Goal: Information Seeking & Learning: Understand process/instructions

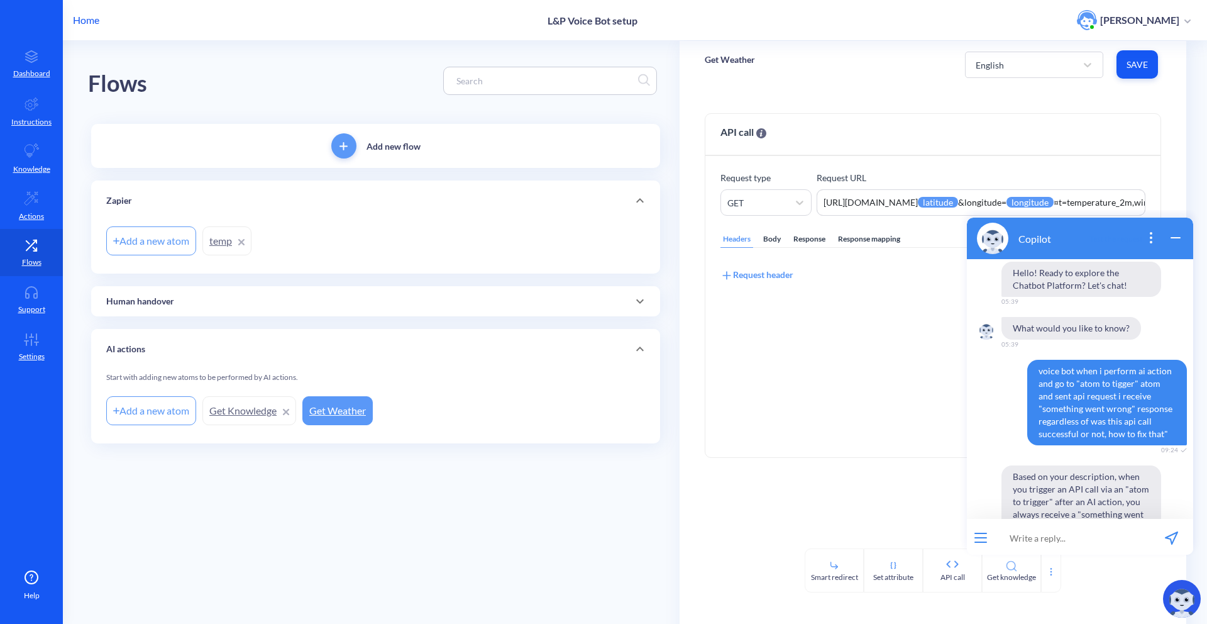
scroll to position [2157, 0]
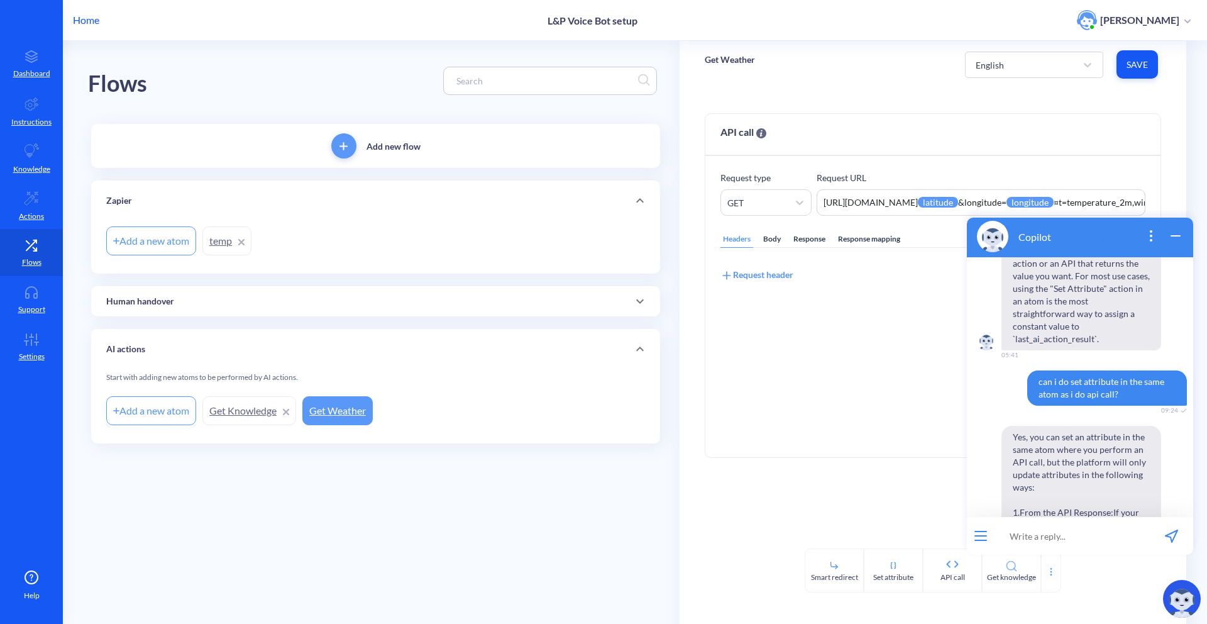
click at [1151, 236] on icon "open popup" at bounding box center [1150, 235] width 15 height 15
click at [1151, 233] on icon "close popup" at bounding box center [1150, 235] width 15 height 15
click at [1154, 231] on icon "open popup" at bounding box center [1150, 235] width 15 height 15
click at [1116, 302] on button "End conversation" at bounding box center [1105, 306] width 111 height 25
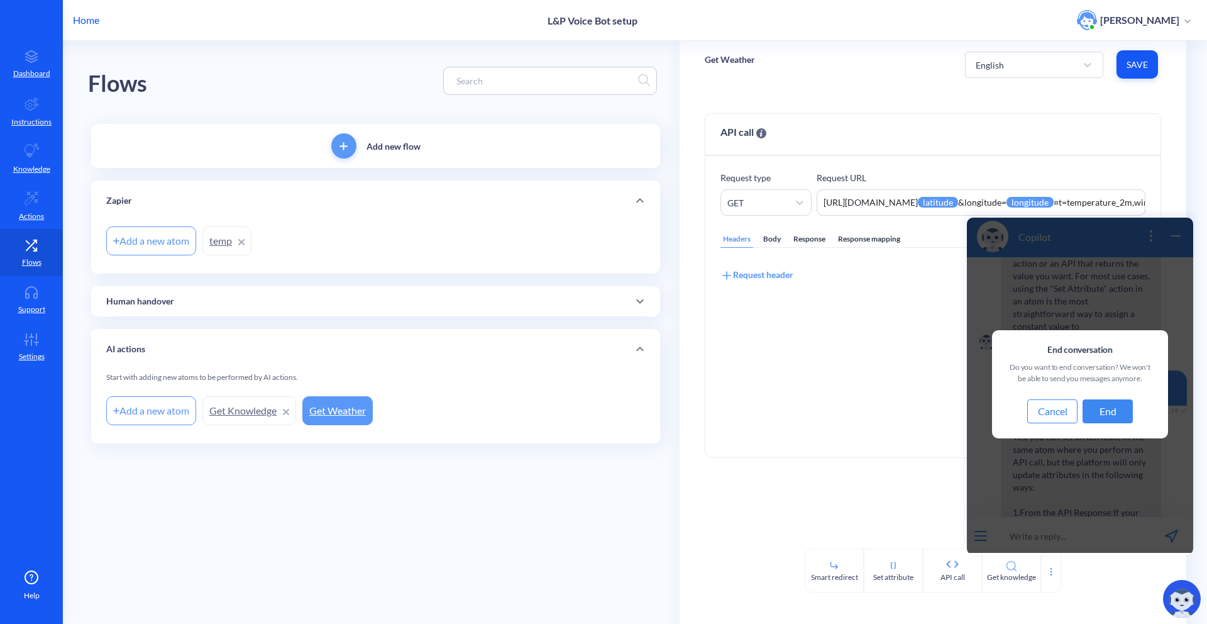
click at [1122, 414] on button "End" at bounding box center [1107, 411] width 50 height 24
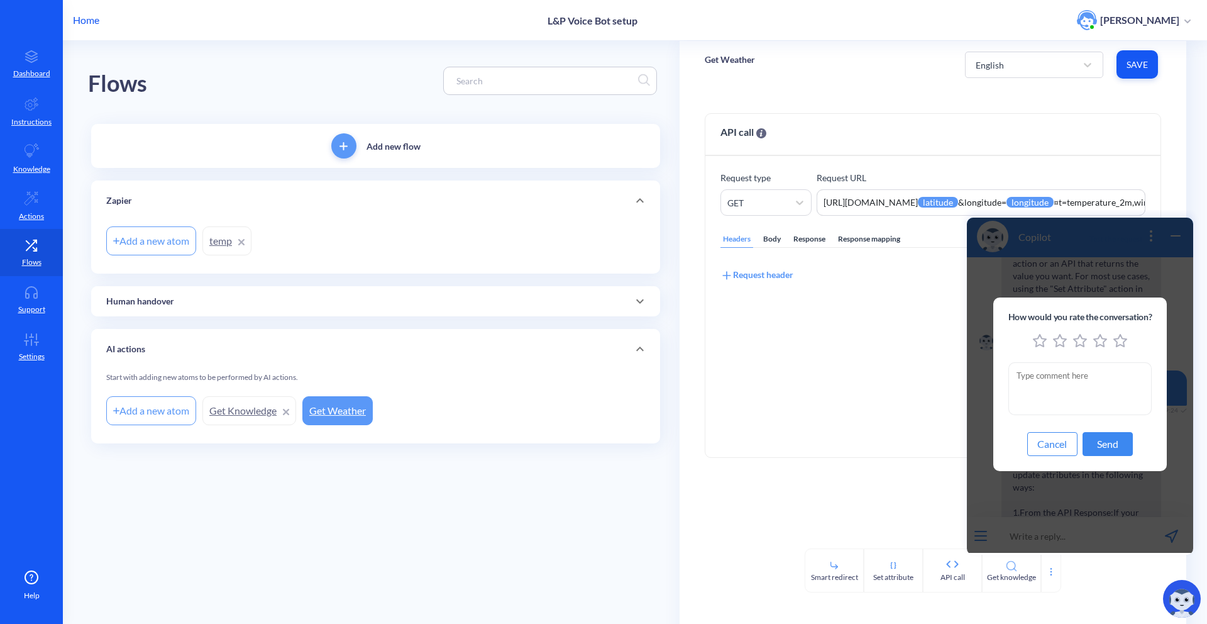
click at [1053, 433] on button "Cancel" at bounding box center [1052, 444] width 50 height 24
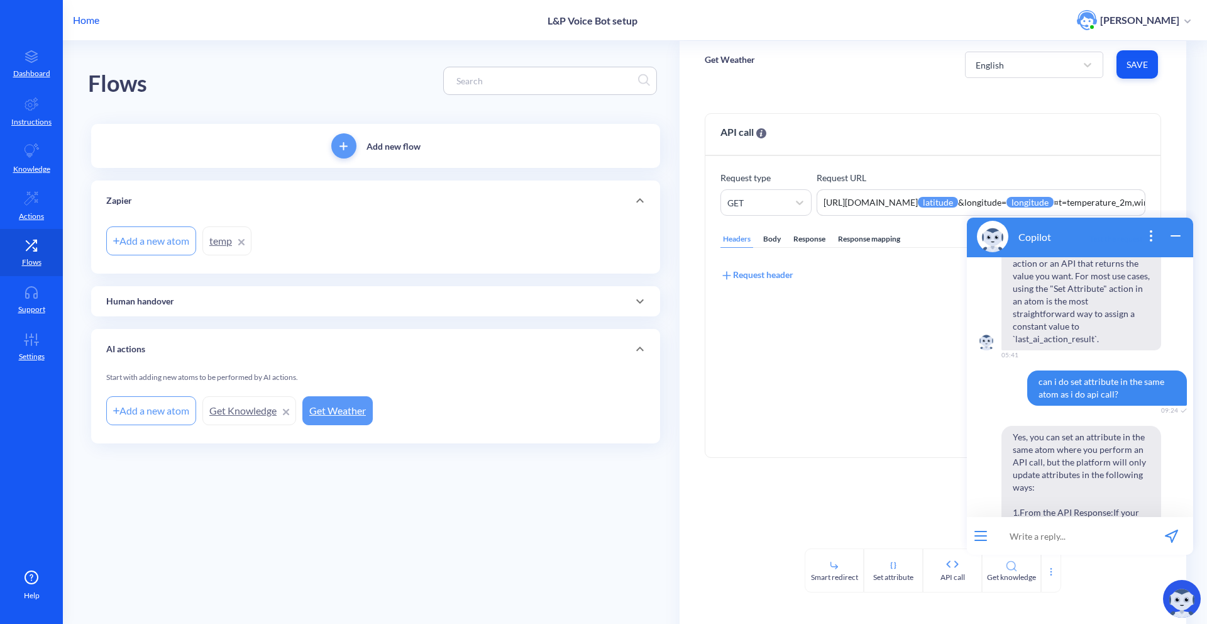
click at [1178, 238] on icon "wrap widget" at bounding box center [1175, 235] width 15 height 15
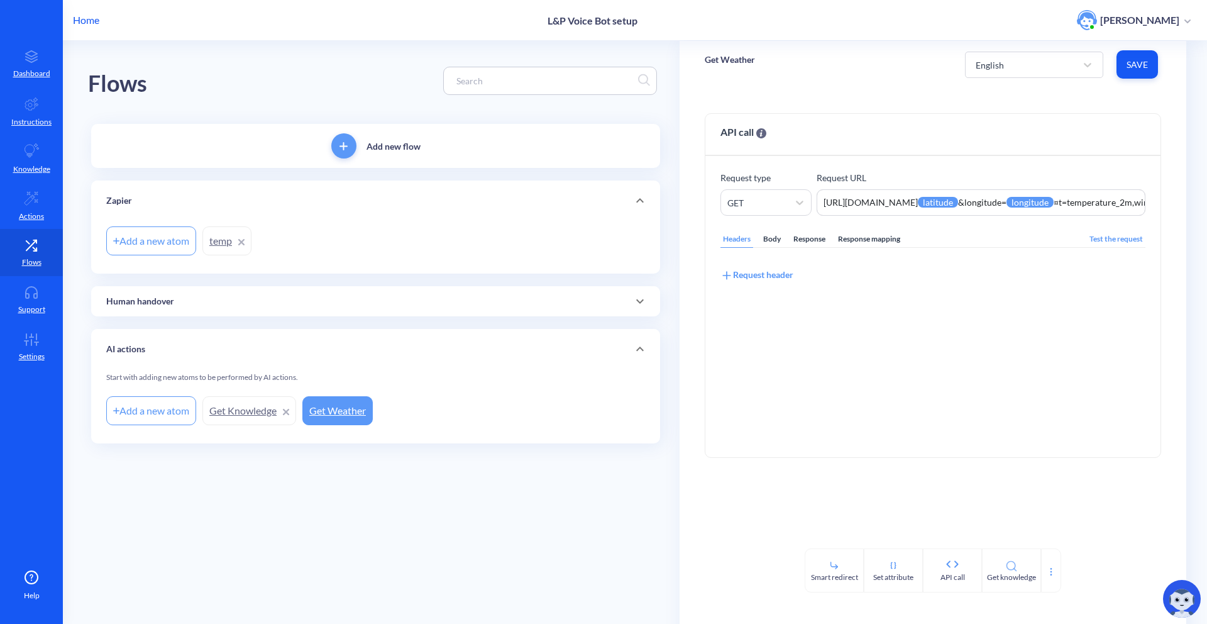
click at [1206, 269] on div "Get Weather English Save API call Request type GET Request URL https://api.open…" at bounding box center [942, 262] width 527 height 443
click at [659, 105] on div "Flows" at bounding box center [375, 81] width 575 height 80
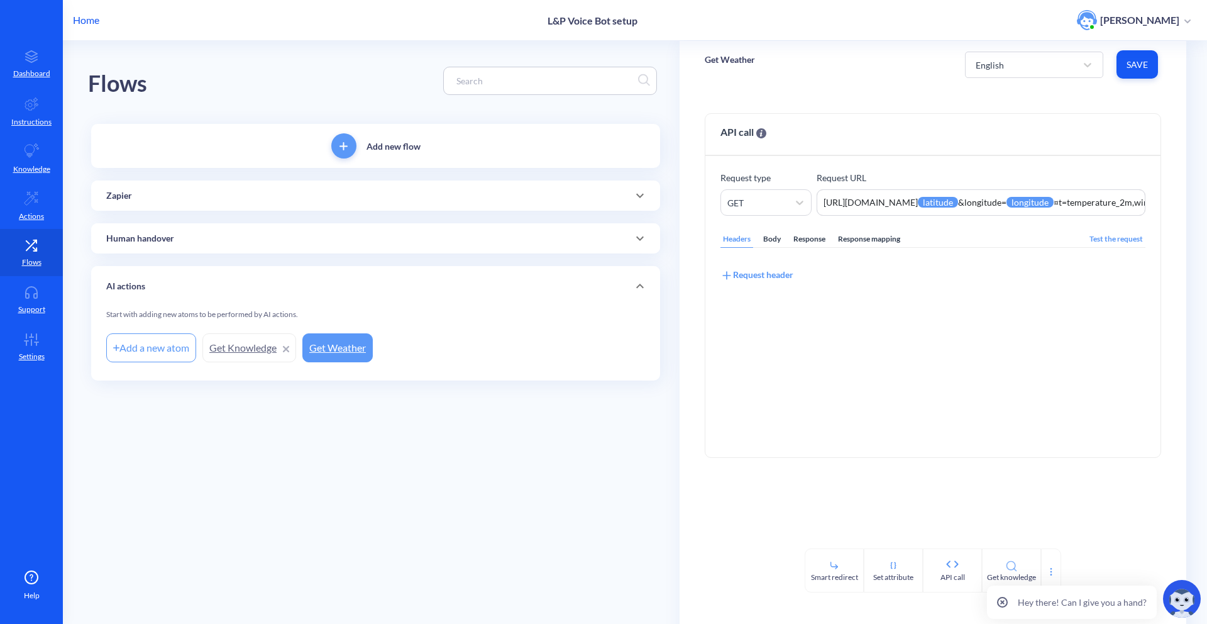
click at [1180, 610] on img at bounding box center [1182, 599] width 38 height 38
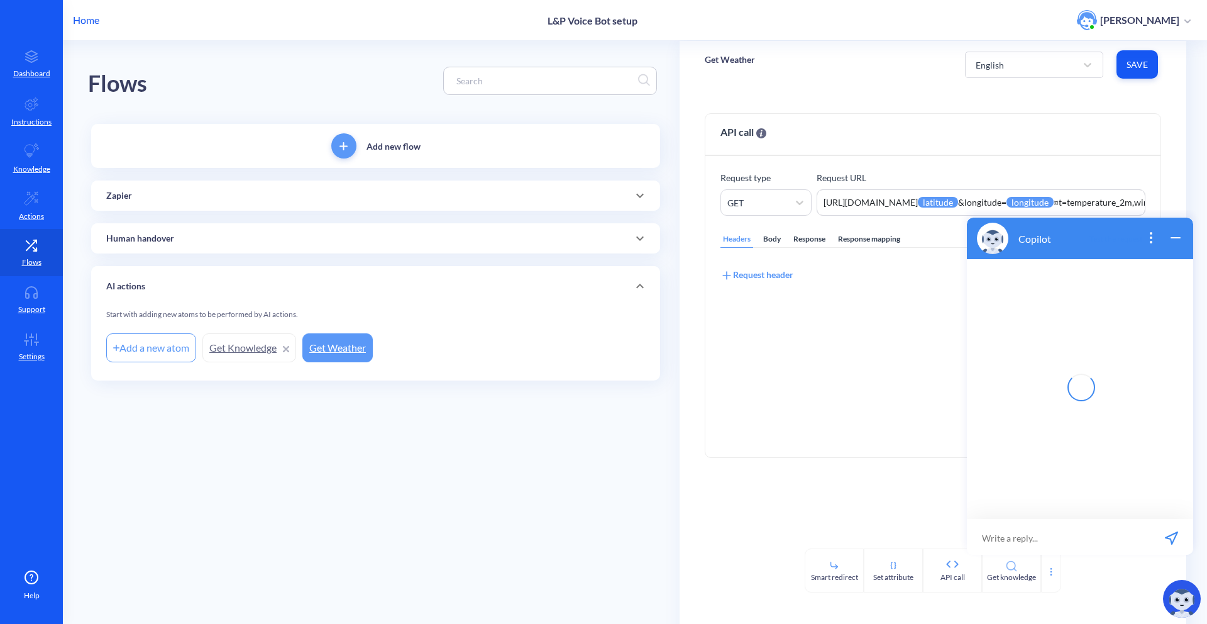
scroll to position [2, 0]
click at [1035, 524] on input at bounding box center [1071, 536] width 155 height 38
click at [1115, 537] on input "default {{phone}} phone attribute is being stored including COUNTRY code (for e…" at bounding box center [1071, 536] width 155 height 38
type input "default {{phone}} phone attribute is being stored including COUNTRY code (for e…"
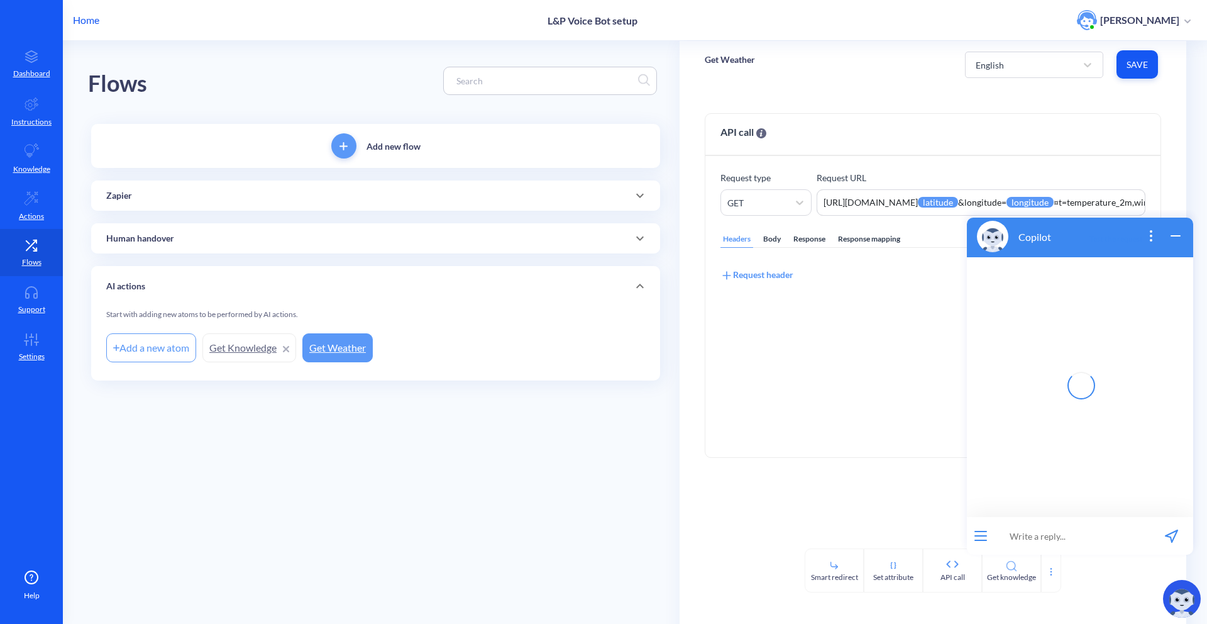
scroll to position [0, 0]
click at [817, 361] on div "Headers Body Response Response mapping Test the request Request header" at bounding box center [932, 329] width 425 height 226
click at [1151, 231] on icon "open popup" at bounding box center [1150, 231] width 1 height 1
click at [1044, 377] on div at bounding box center [1080, 387] width 226 height 260
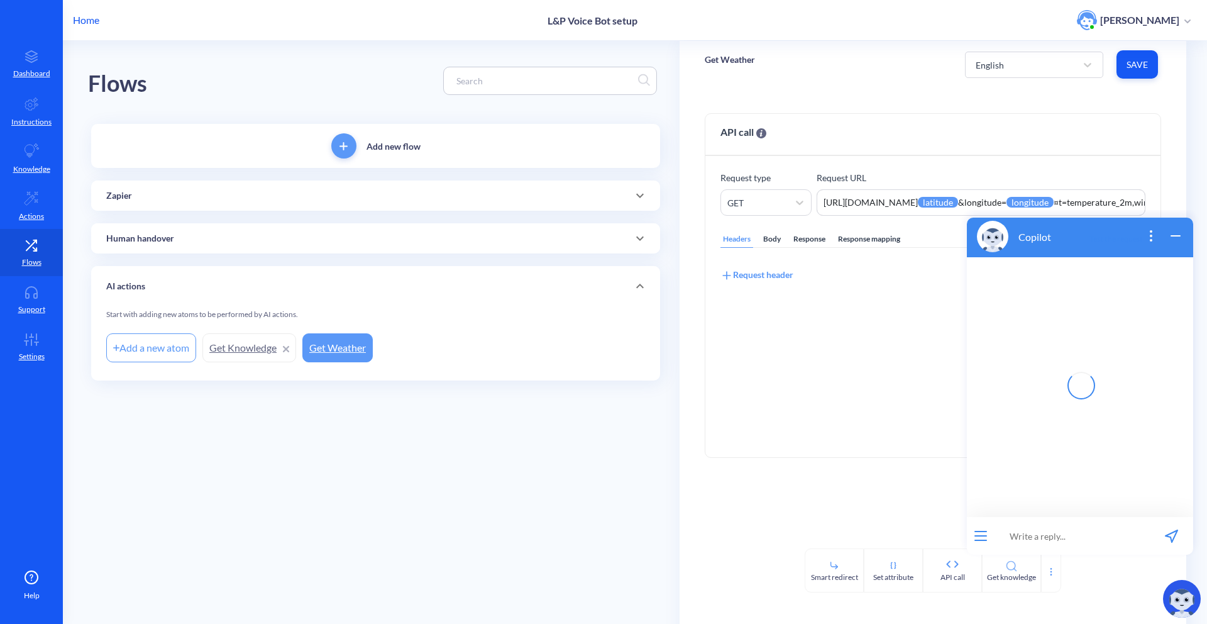
click at [1173, 236] on icon "wrap widget" at bounding box center [1175, 235] width 15 height 15
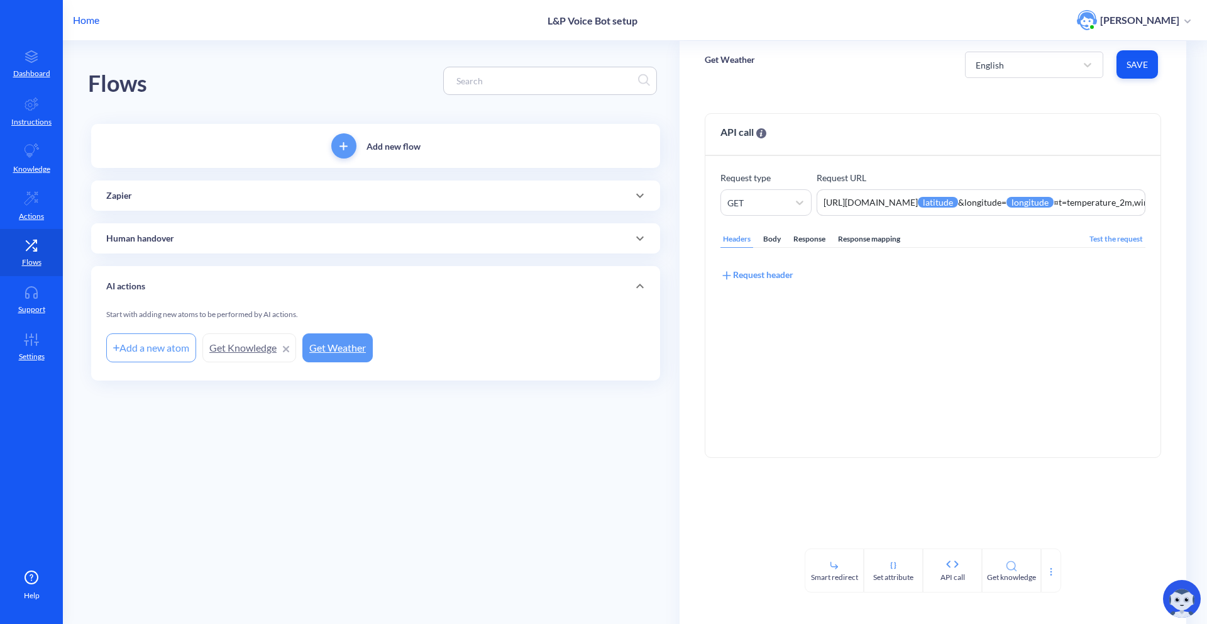
click at [1173, 236] on div "API call Request type GET Request URL https://api.open-meteo.com/v1/forecast?la…" at bounding box center [932, 318] width 507 height 460
click at [1190, 617] on img at bounding box center [1182, 599] width 38 height 38
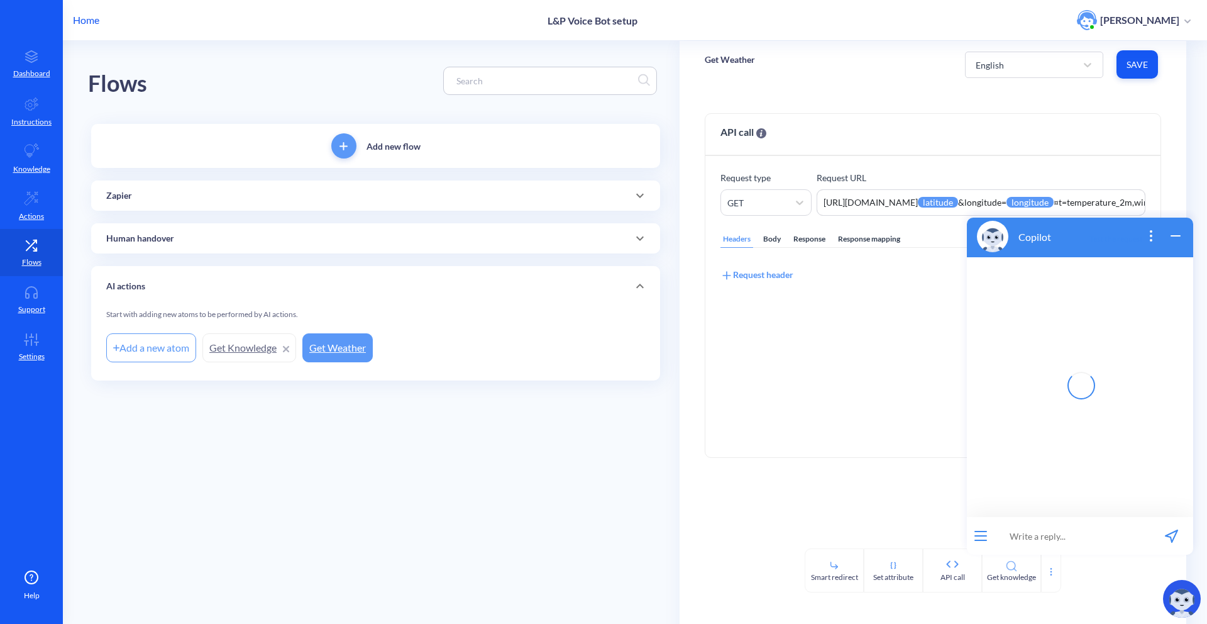
click at [1151, 241] on icon "open popup" at bounding box center [1150, 235] width 15 height 15
click at [1107, 302] on button "End conversation" at bounding box center [1105, 306] width 111 height 25
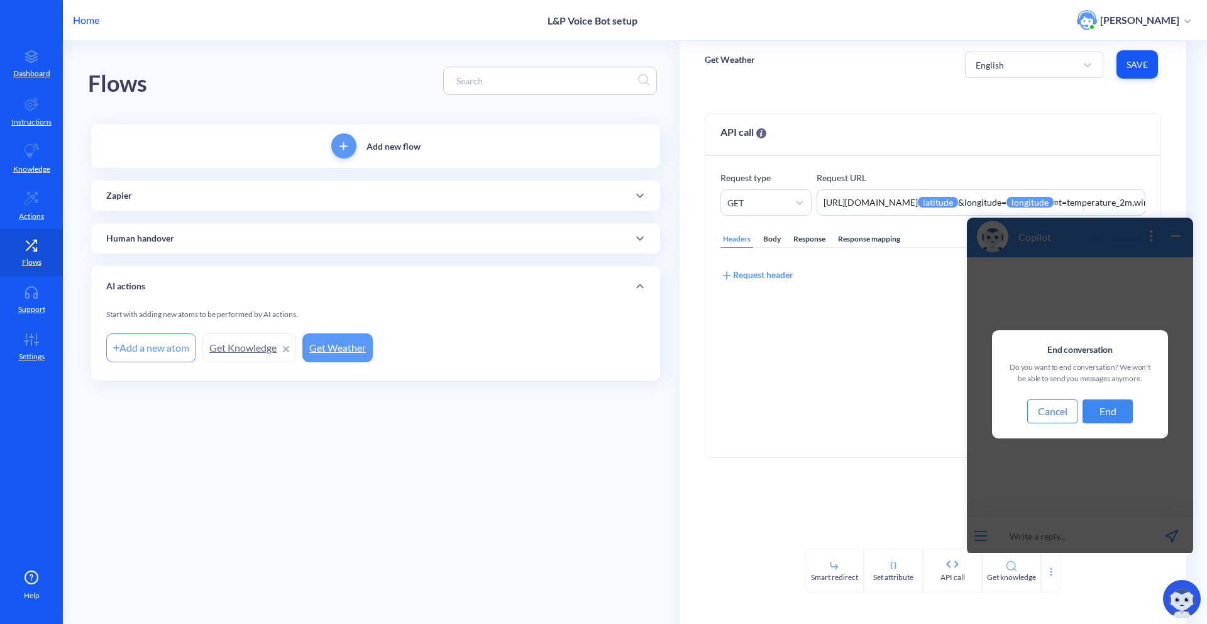
click at [1116, 411] on button "End" at bounding box center [1107, 411] width 50 height 24
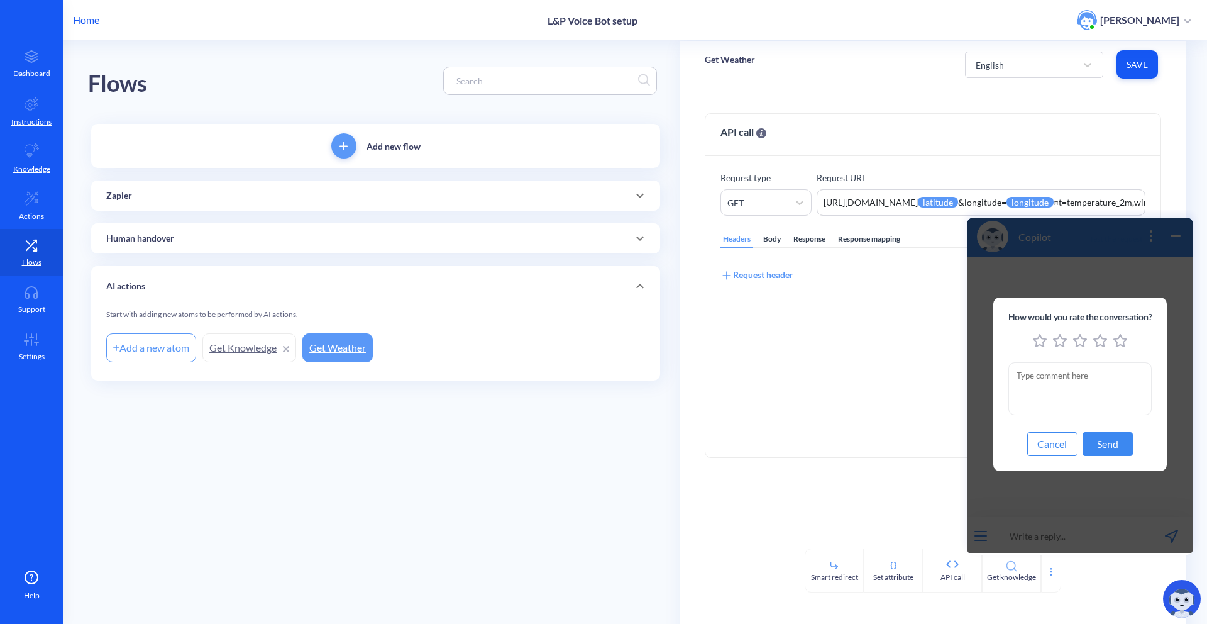
click at [1092, 443] on button "Send" at bounding box center [1107, 444] width 50 height 24
click at [1116, 339] on icon "5 stars" at bounding box center [1120, 341] width 14 height 14
click at [1099, 436] on button "Send" at bounding box center [1107, 444] width 50 height 24
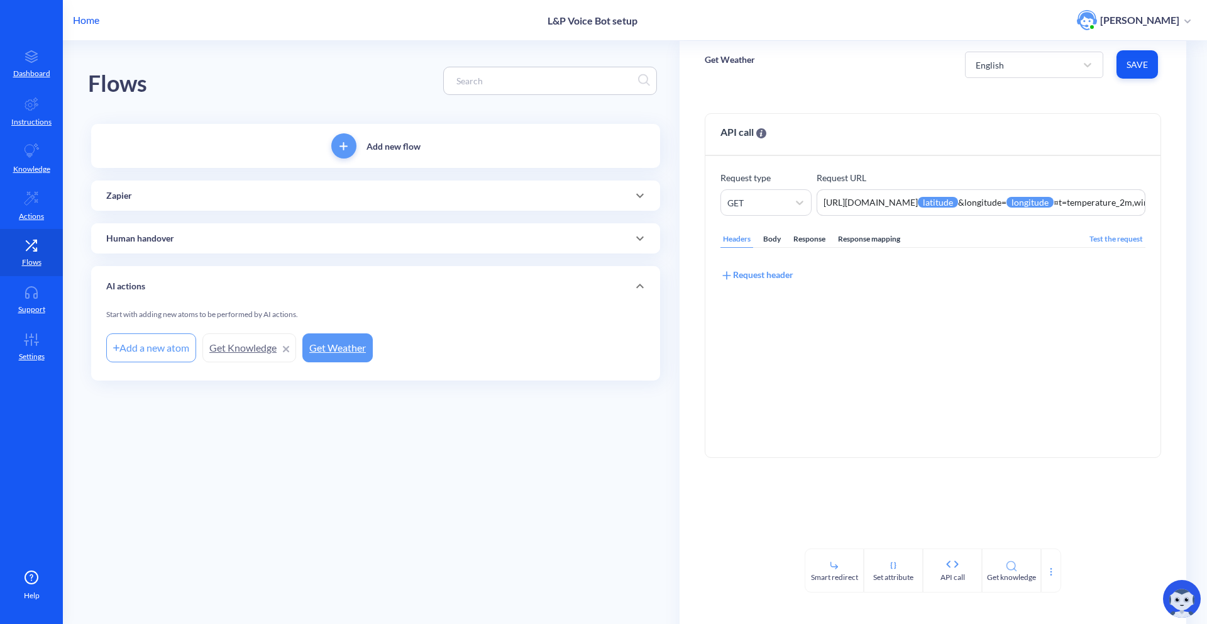
click at [1168, 598] on img at bounding box center [1182, 599] width 38 height 38
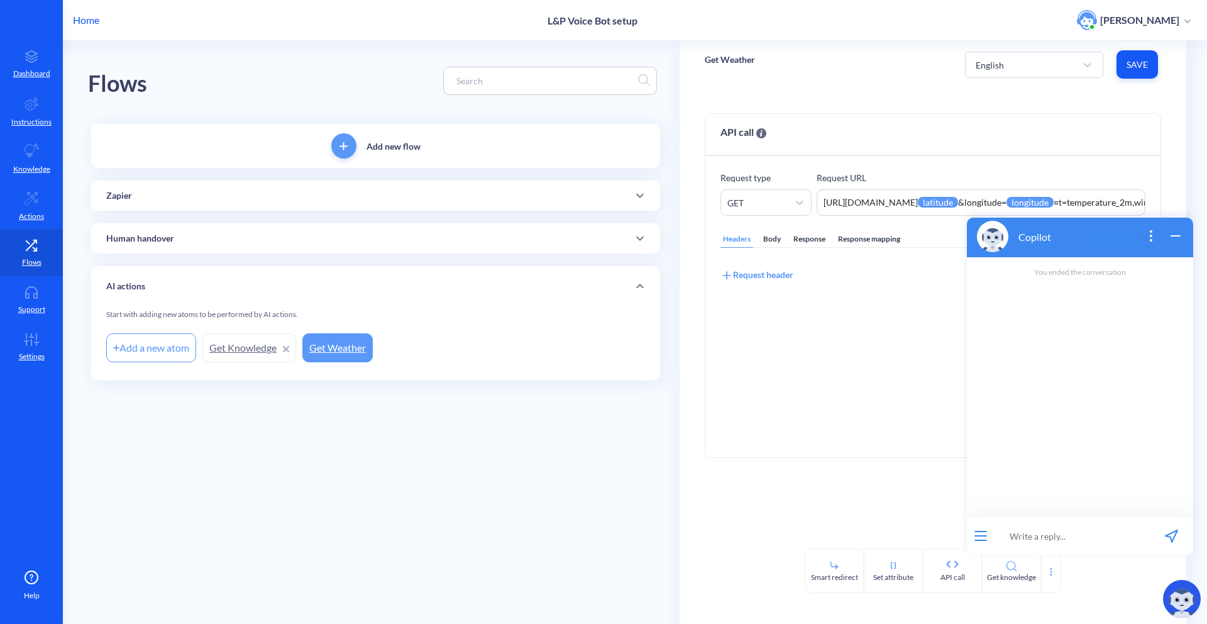
click at [1025, 541] on input at bounding box center [1071, 536] width 155 height 38
type input "hi"
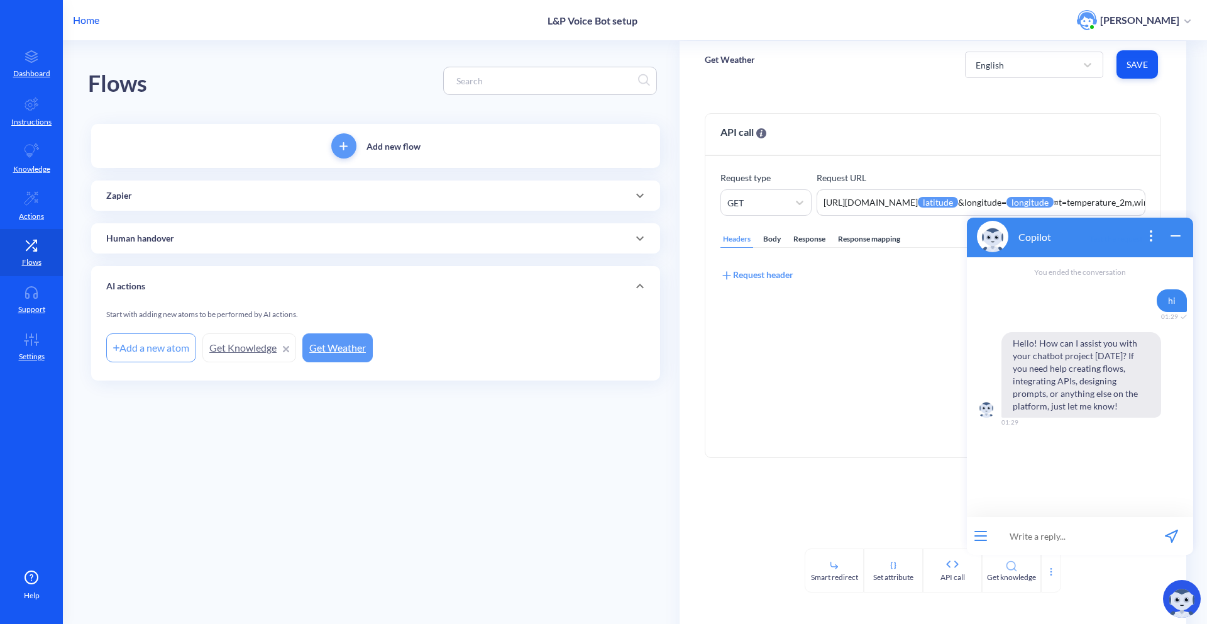
paste input "default {{phone}} phone attribute is being stored including COUNTRY code (for e…"
type input "default {{phone}} phone attribute is being stored including COUNTRY code (for e…"
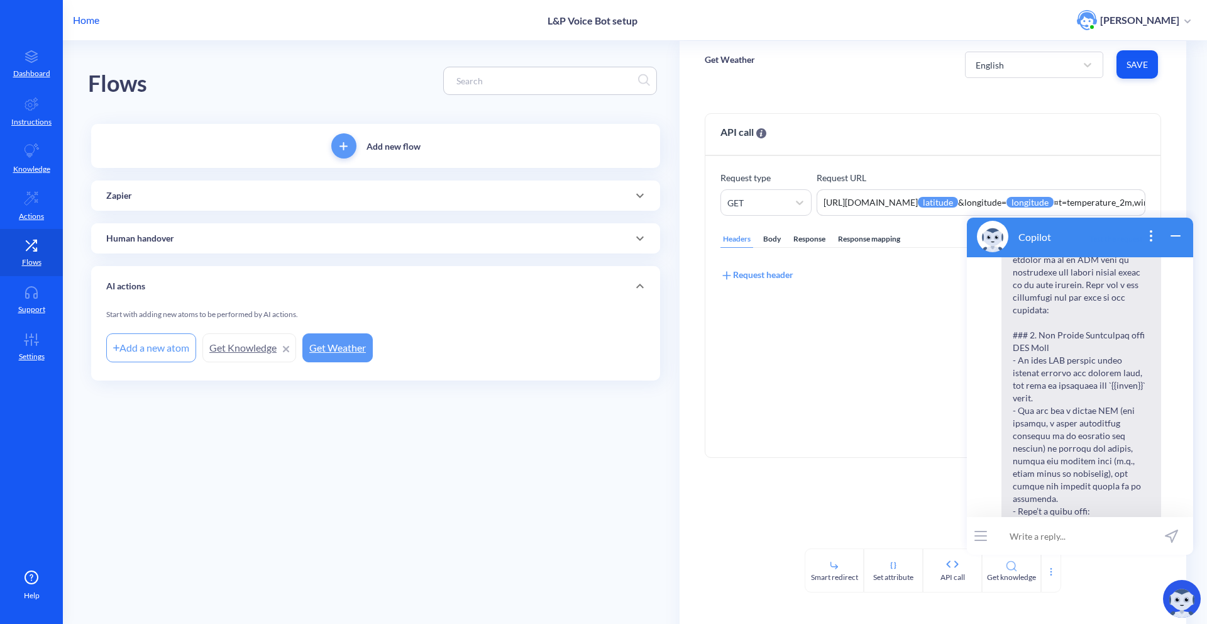
scroll to position [312, 0]
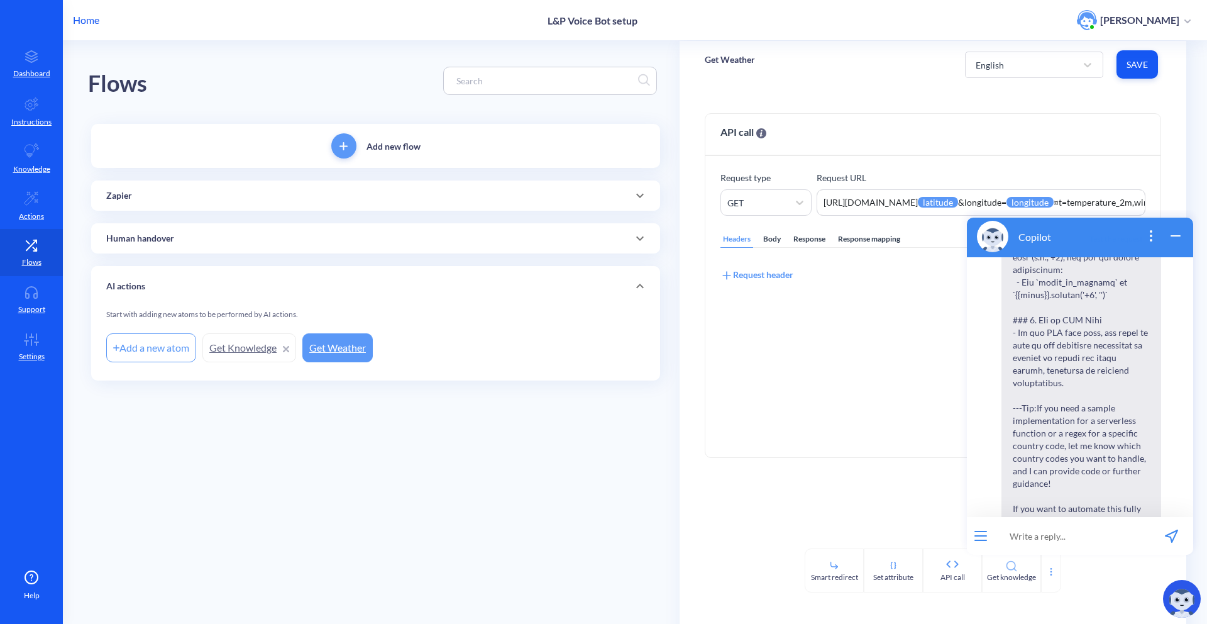
drag, startPoint x: 1085, startPoint y: 398, endPoint x: 1071, endPoint y: 390, distance: 15.8
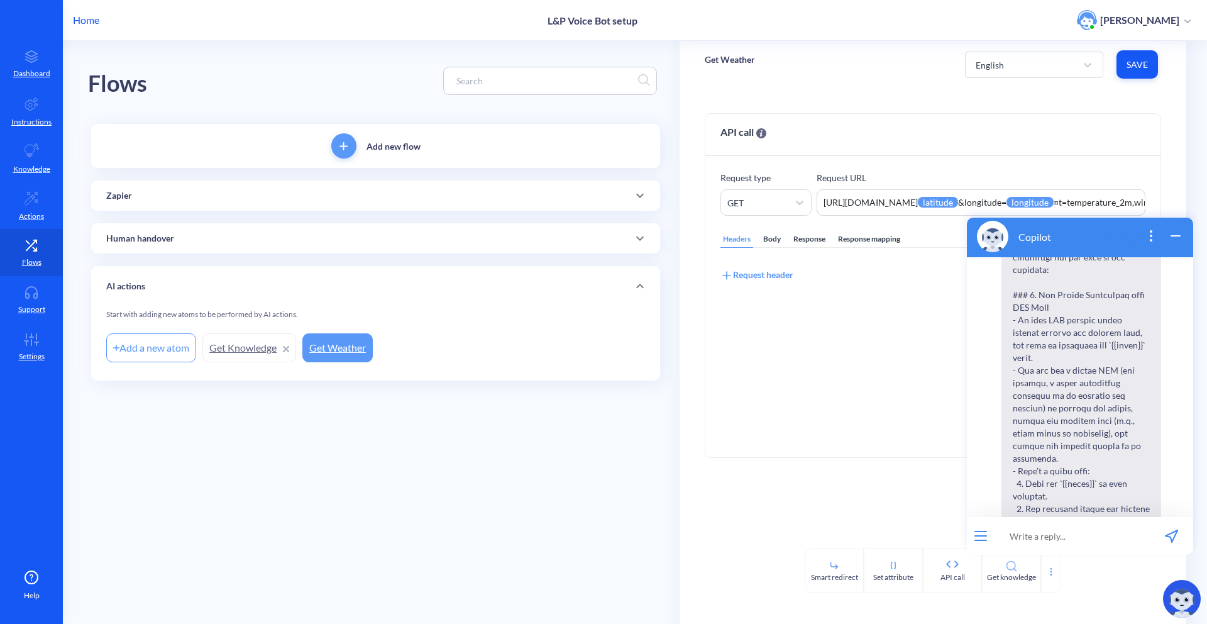
scroll to position [344, 0]
drag, startPoint x: 1086, startPoint y: 362, endPoint x: 1009, endPoint y: 312, distance: 92.2
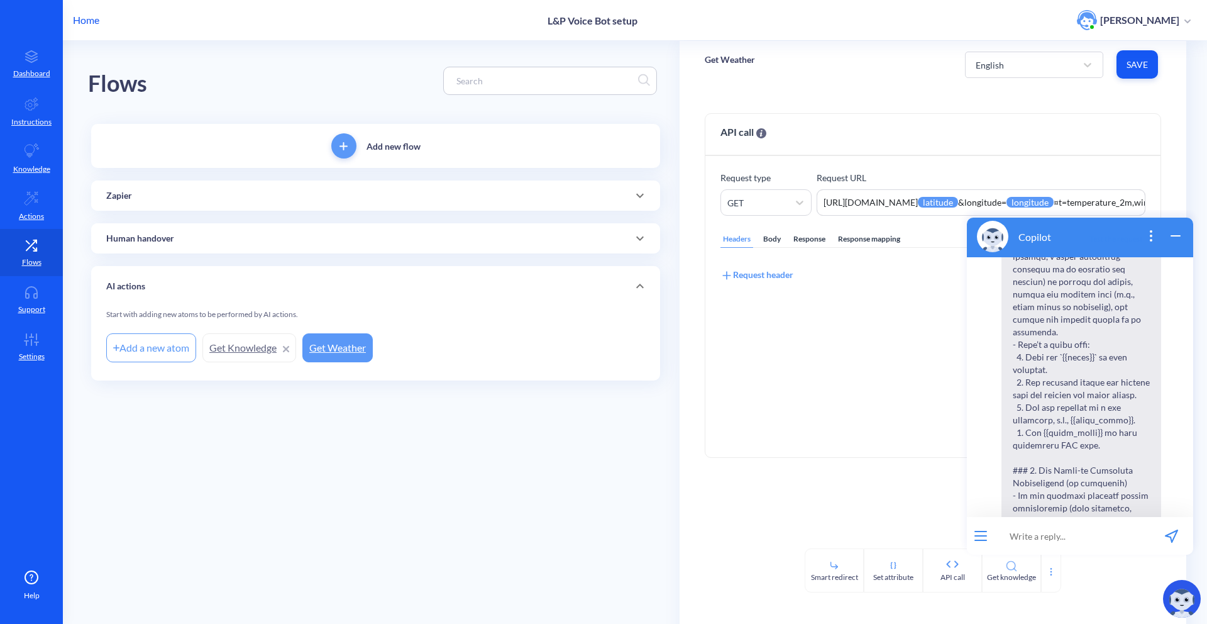
scroll to position [476, 0]
click at [1120, 446] on span "Tip: If you need a sample implementation for a serverless function or a regex f…" at bounding box center [1081, 549] width 160 height 991
drag, startPoint x: 1120, startPoint y: 432, endPoint x: 1034, endPoint y: 392, distance: 95.0
click at [1034, 392] on span "Tip: If you need a sample implementation for a serverless function or a regex f…" at bounding box center [1081, 549] width 160 height 991
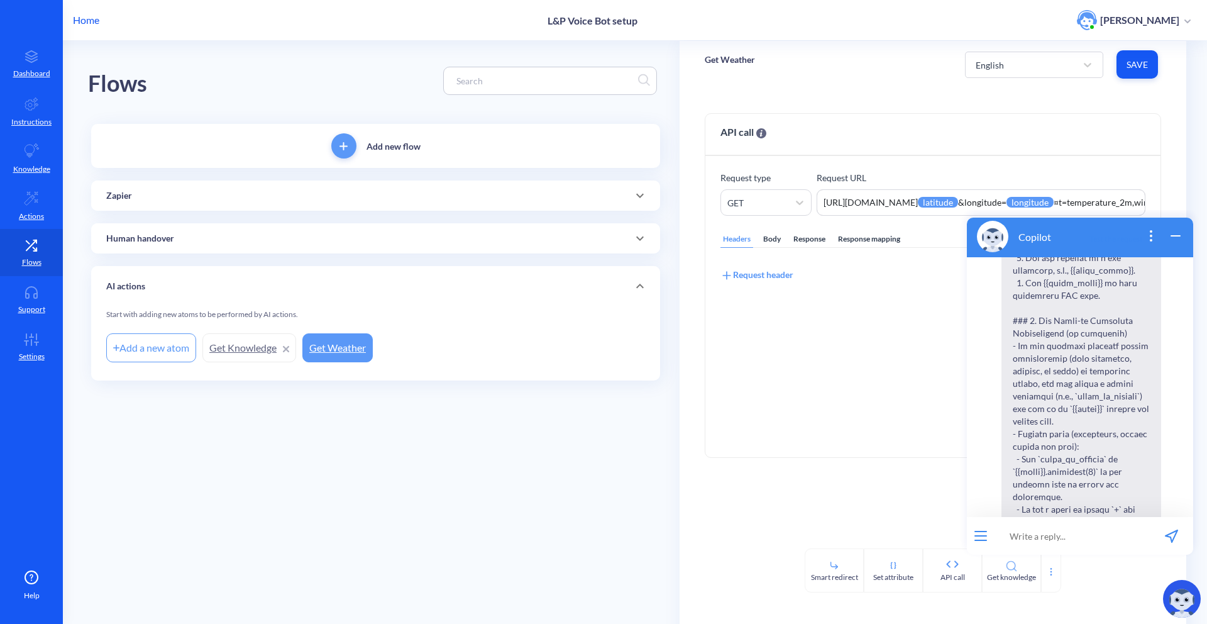
scroll to position [628, 0]
drag, startPoint x: 1035, startPoint y: 340, endPoint x: 1047, endPoint y: 350, distance: 16.1
click at [1047, 350] on span "Tip: If you need a sample implementation for a serverless function or a regex f…" at bounding box center [1081, 398] width 160 height 991
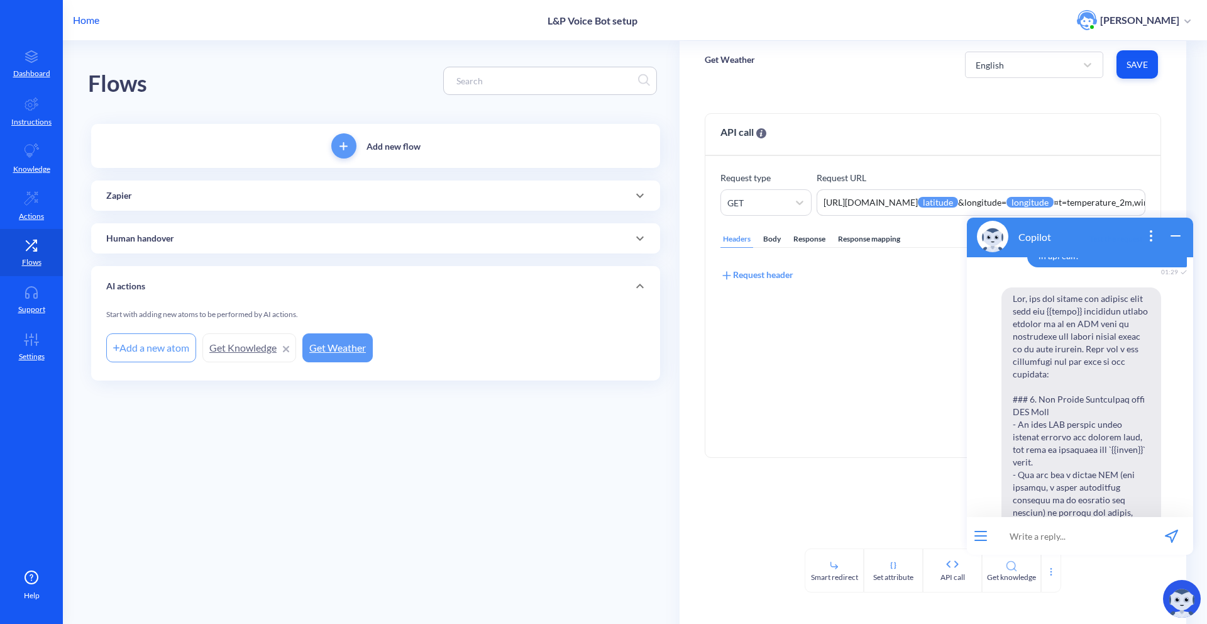
scroll to position [85, 0]
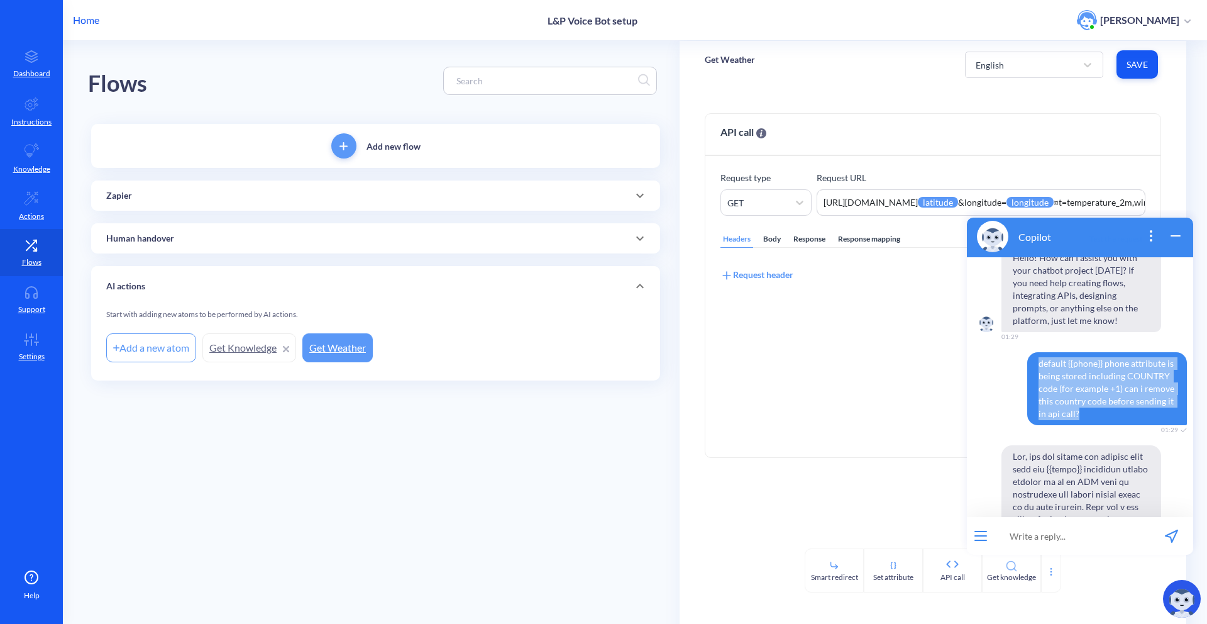
drag, startPoint x: 1079, startPoint y: 415, endPoint x: 1018, endPoint y: 355, distance: 85.3
click at [1018, 352] on div "default {{phone}} phone attribute is being stored including COUNTRY code (for e…" at bounding box center [1080, 388] width 226 height 73
copy span "default {{phone}} phone attribute is being stored including COUNTRY code (for e…"
